Goal: Information Seeking & Learning: Check status

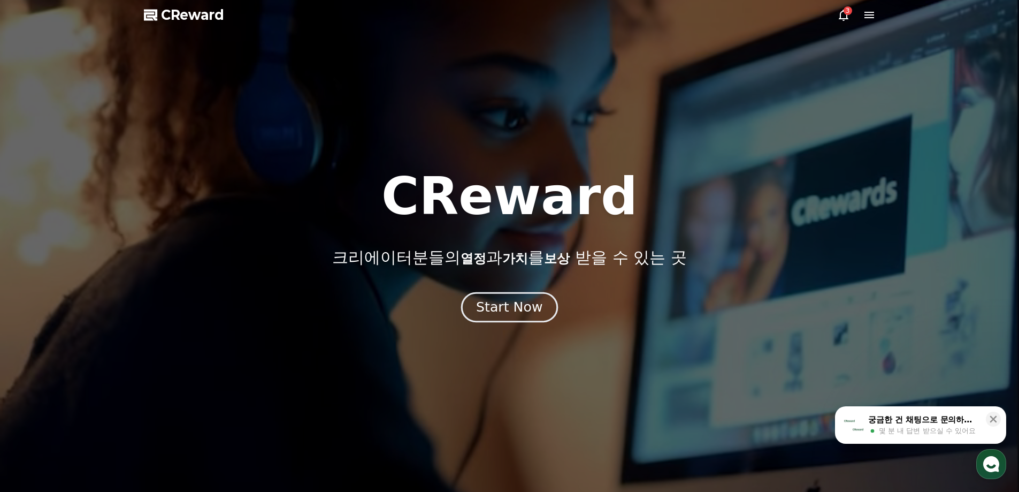
click at [510, 294] on button "Start Now" at bounding box center [509, 306] width 97 height 30
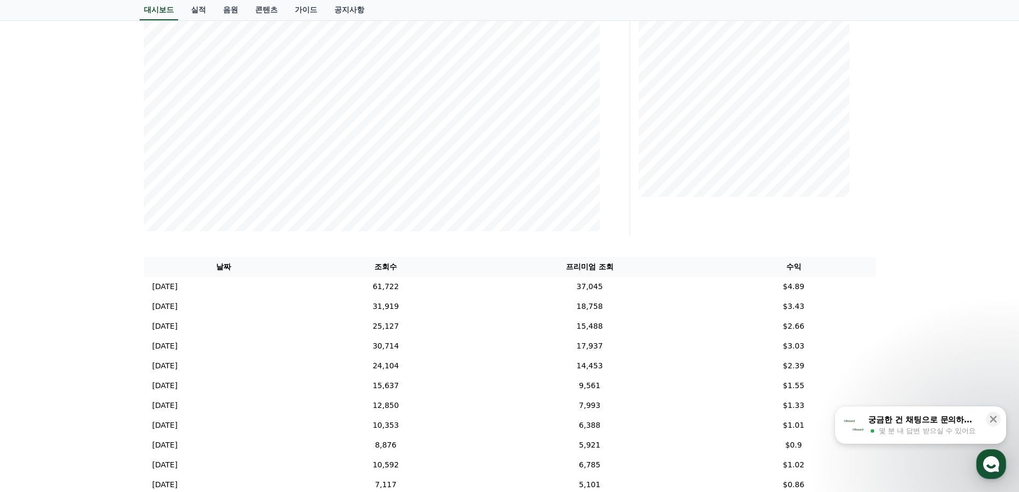
scroll to position [160, 0]
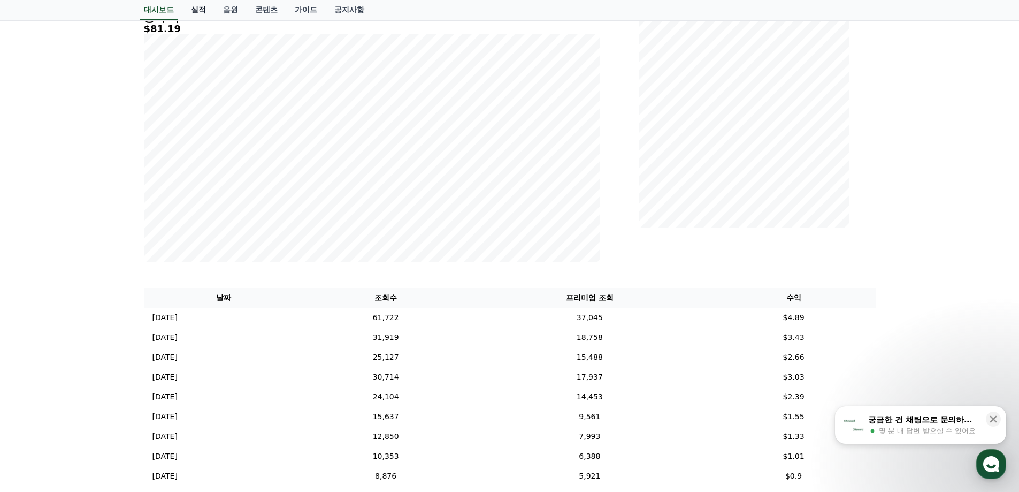
click at [204, 12] on link "실적" at bounding box center [198, 10] width 32 height 20
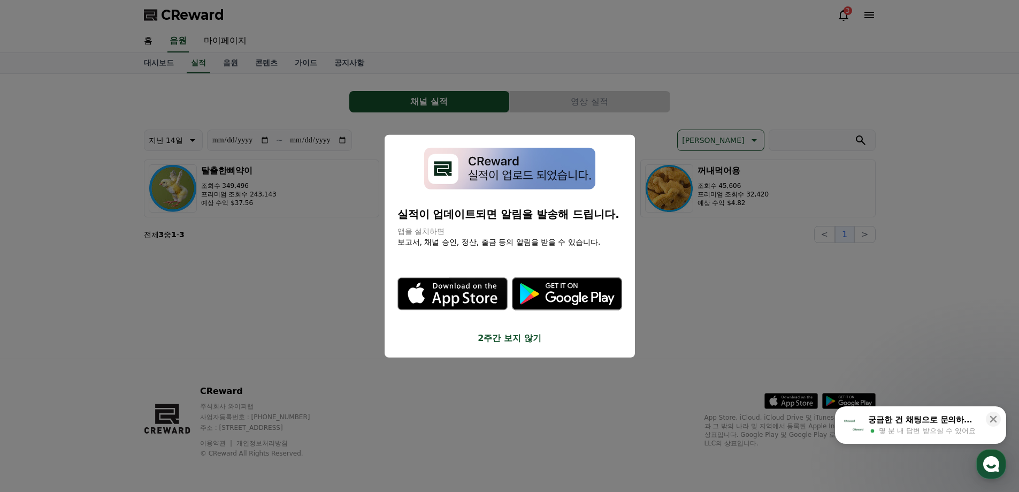
click at [528, 340] on button "2주간 보지 않기" at bounding box center [509, 338] width 225 height 13
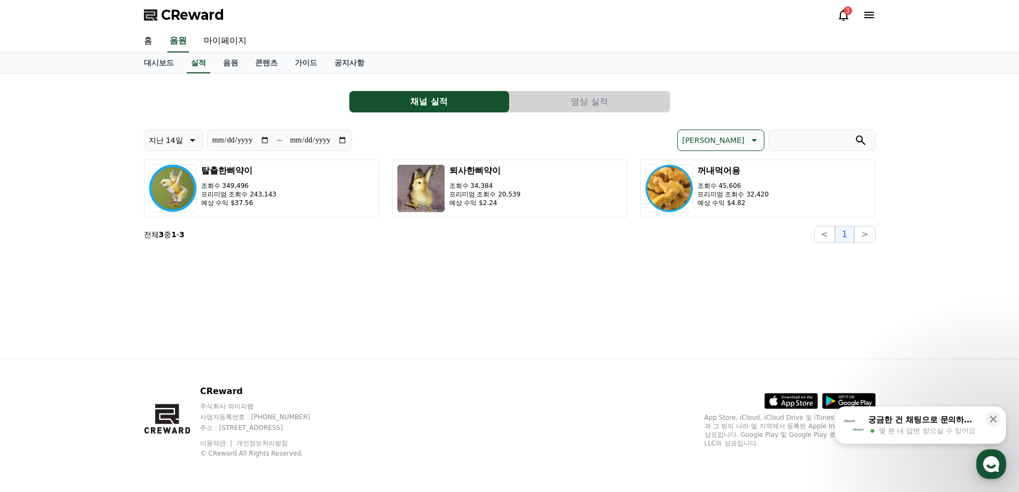
click at [557, 103] on button "영상 실적" at bounding box center [590, 101] width 160 height 21
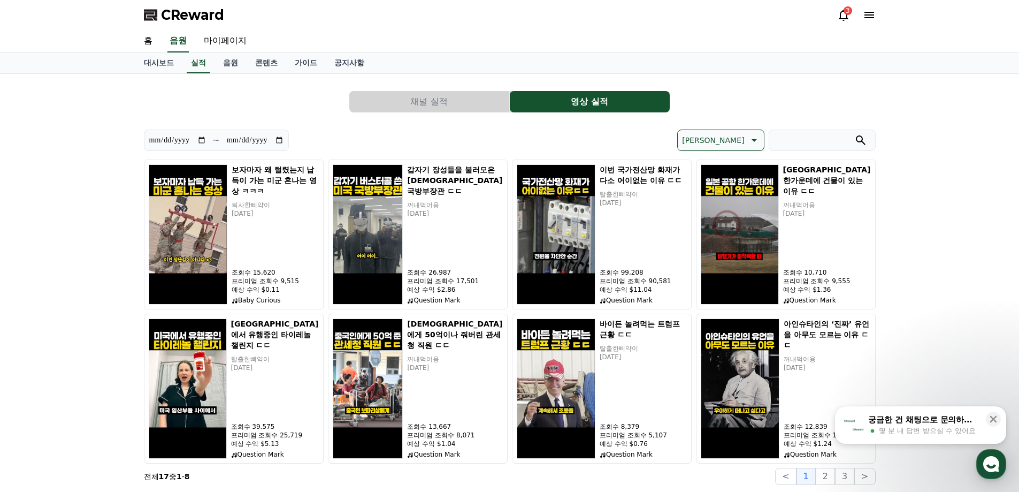
click at [729, 144] on p "[PERSON_NAME]" at bounding box center [713, 140] width 62 height 15
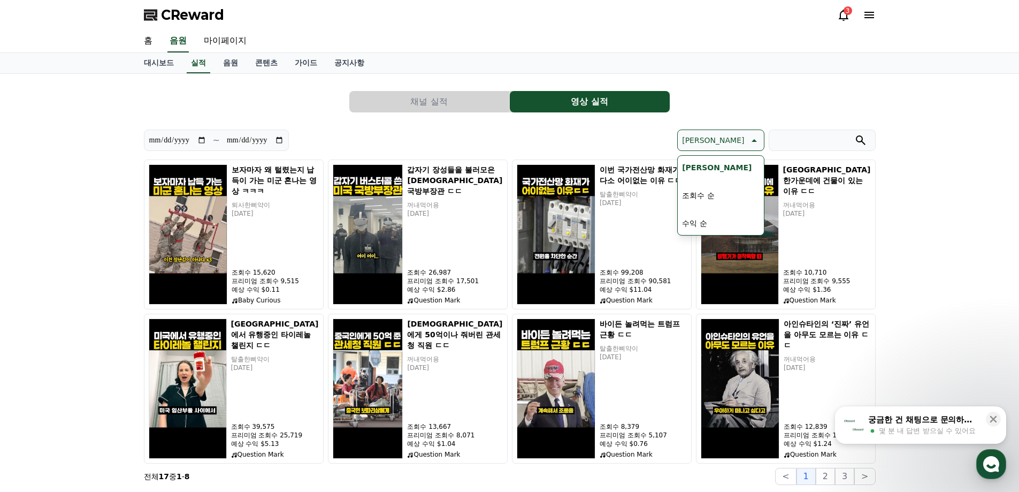
click at [711, 221] on button "수익 순" at bounding box center [694, 223] width 33 height 24
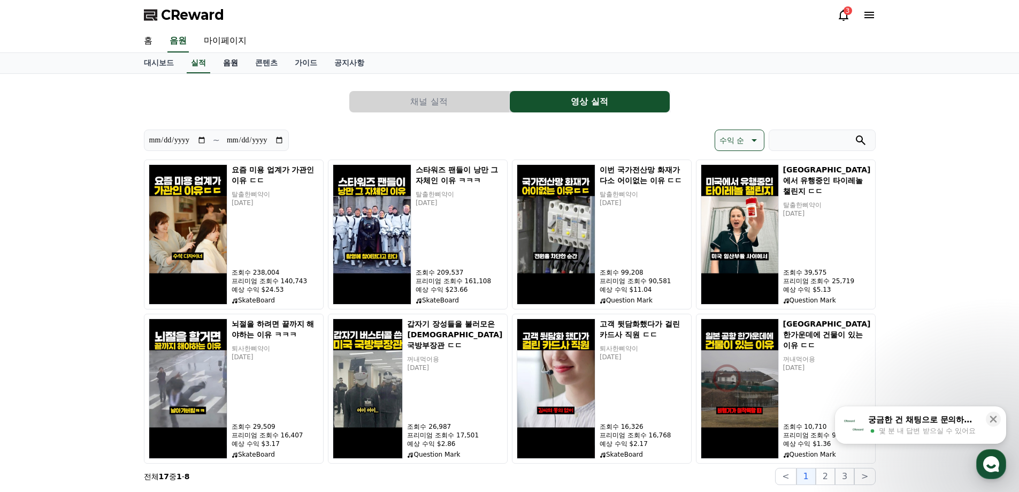
click at [236, 66] on link "음원" at bounding box center [230, 63] width 32 height 20
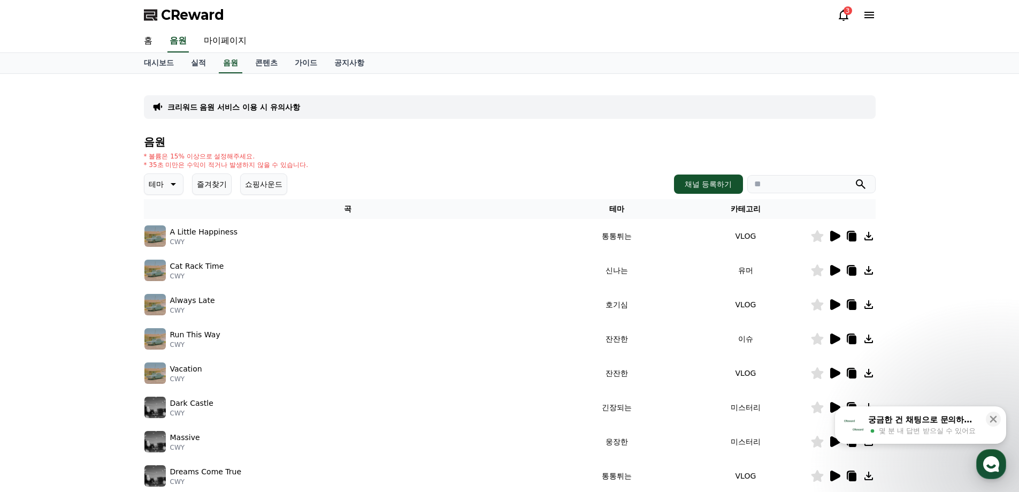
click at [775, 194] on div "테마 즐겨찾기 쇼핑사운드 채널 등록하기" at bounding box center [510, 183] width 732 height 21
click at [779, 180] on input "search" at bounding box center [811, 184] width 128 height 18
type input "****"
click at [854, 178] on button "submit" at bounding box center [860, 184] width 13 height 13
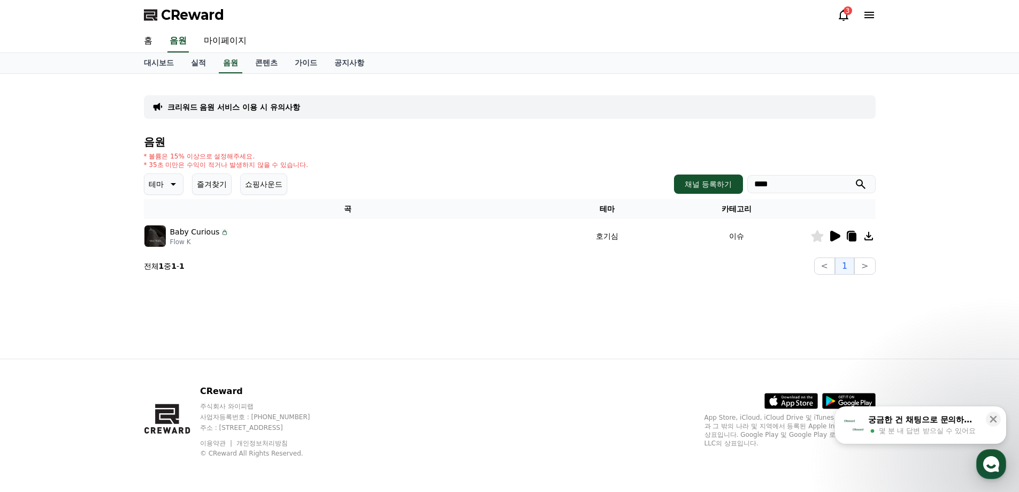
click at [836, 235] on icon at bounding box center [835, 236] width 10 height 11
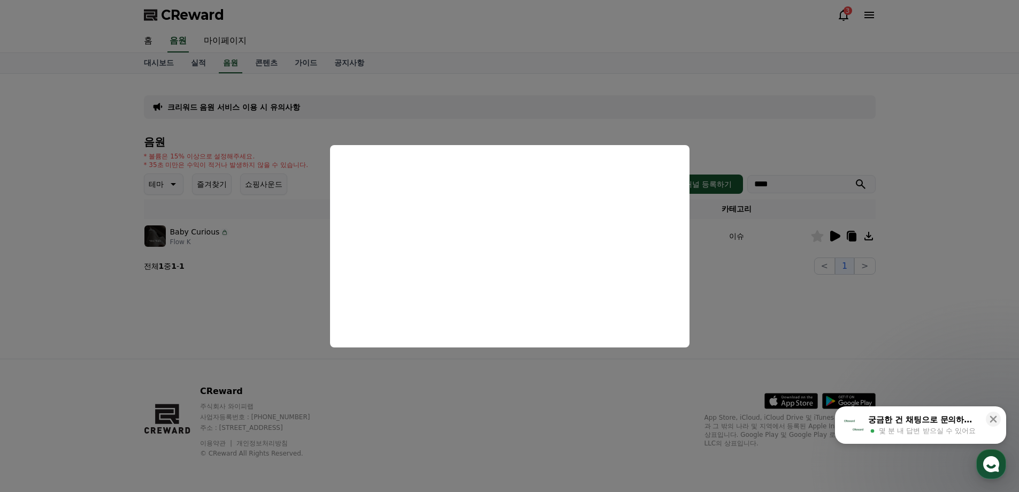
click at [751, 290] on button "close modal" at bounding box center [509, 246] width 1019 height 492
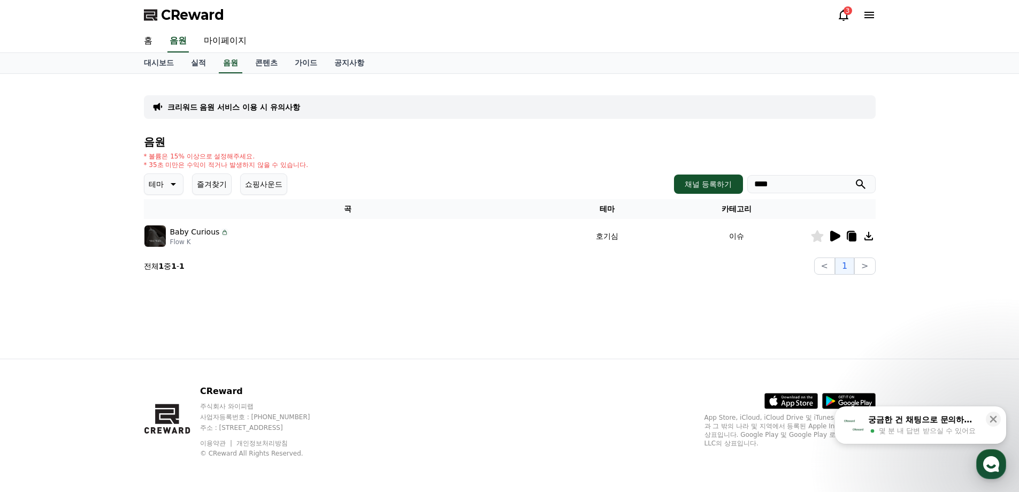
click at [869, 235] on icon at bounding box center [868, 236] width 9 height 9
